Goal: Transaction & Acquisition: Purchase product/service

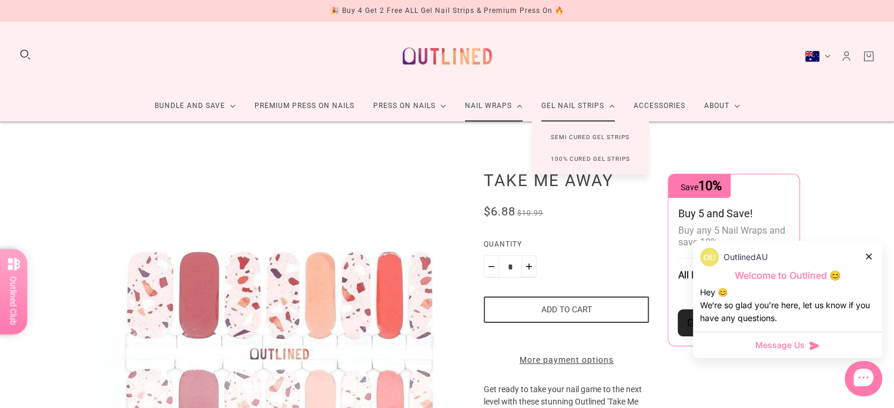
click at [597, 106] on link "Gel Nail Strips" at bounding box center [578, 105] width 92 height 31
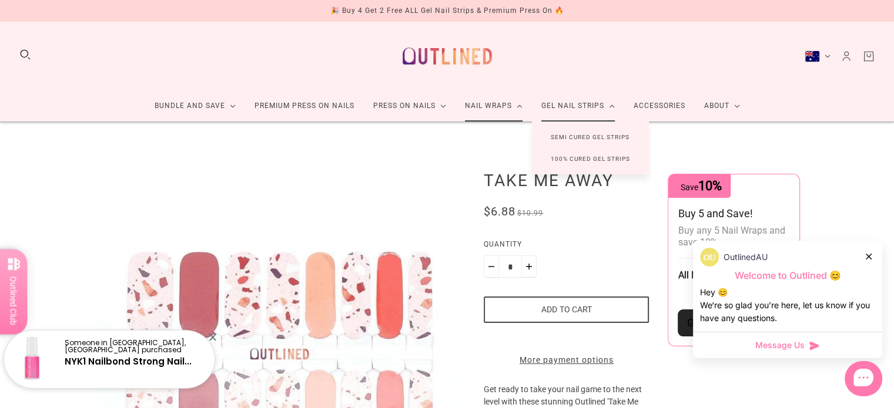
click at [578, 137] on link "Semi Cured Gel Strips" at bounding box center [590, 137] width 116 height 22
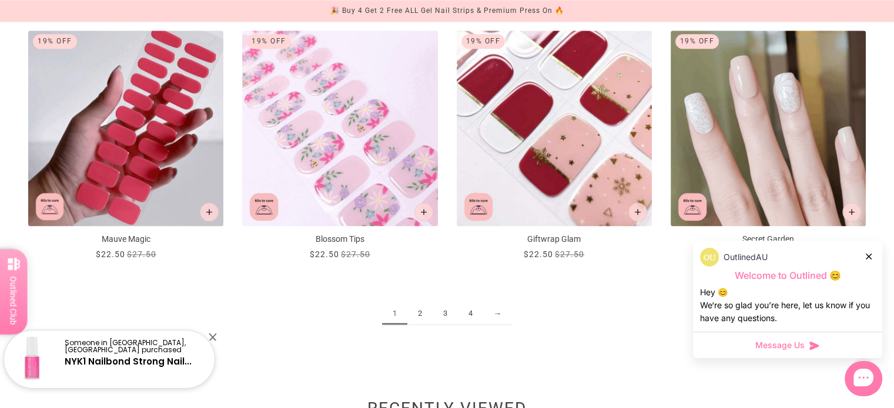
scroll to position [1586, 0]
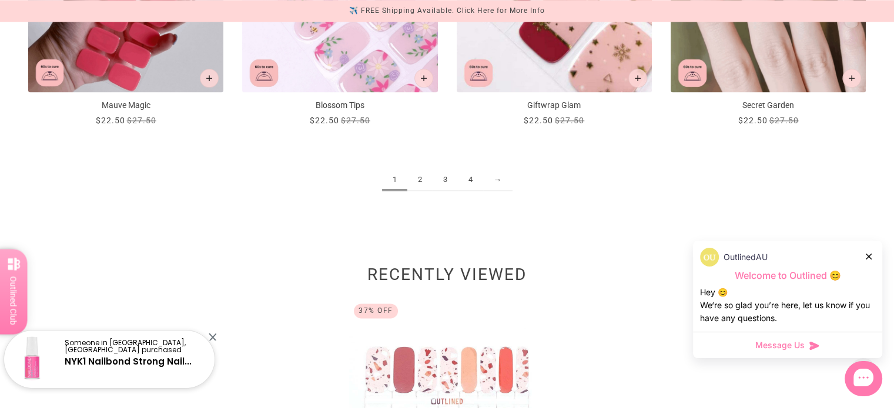
click at [421, 180] on link "2" at bounding box center [419, 180] width 25 height 22
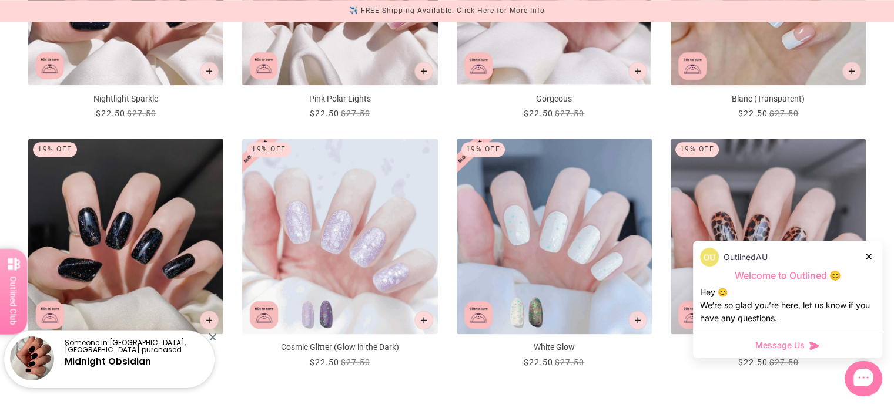
scroll to position [1293, 0]
